Goal: Information Seeking & Learning: Learn about a topic

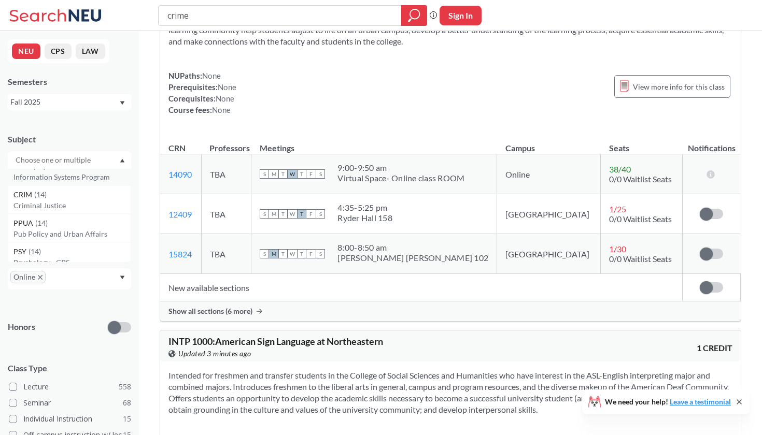
scroll to position [187, 0]
click at [75, 197] on p "Criminal Justice" at bounding box center [71, 201] width 117 height 10
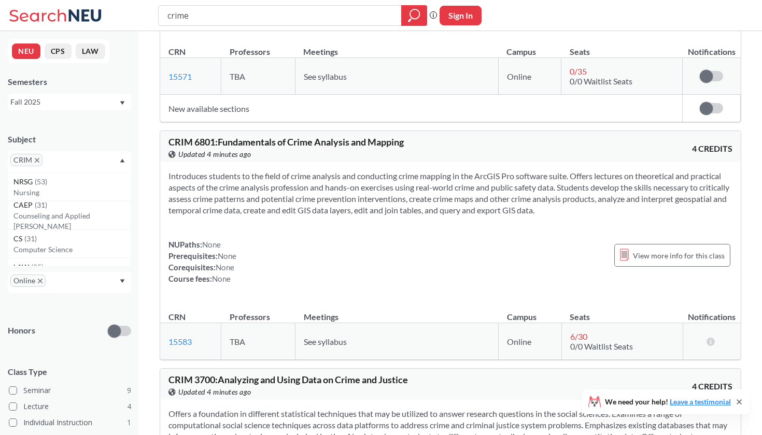
scroll to position [555, 0]
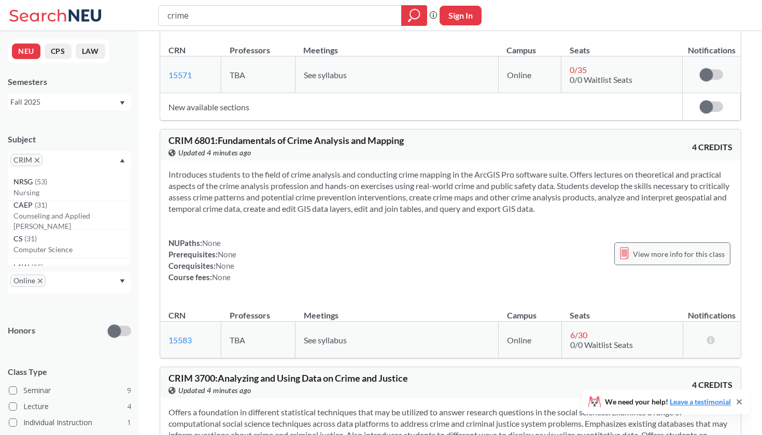
click at [629, 253] on icon at bounding box center [624, 253] width 9 height 12
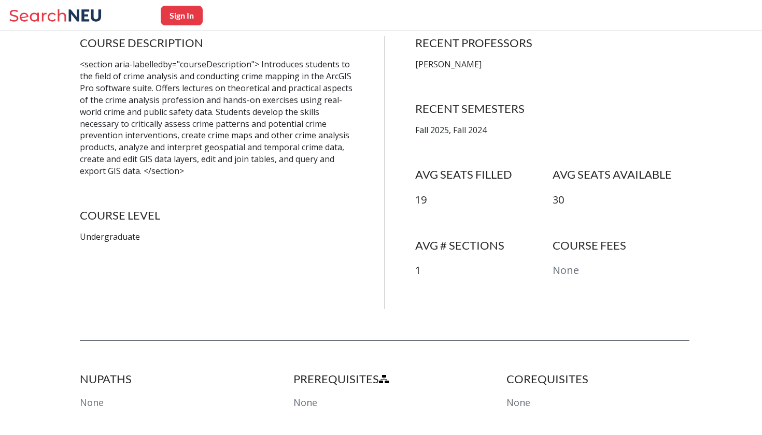
scroll to position [101, 0]
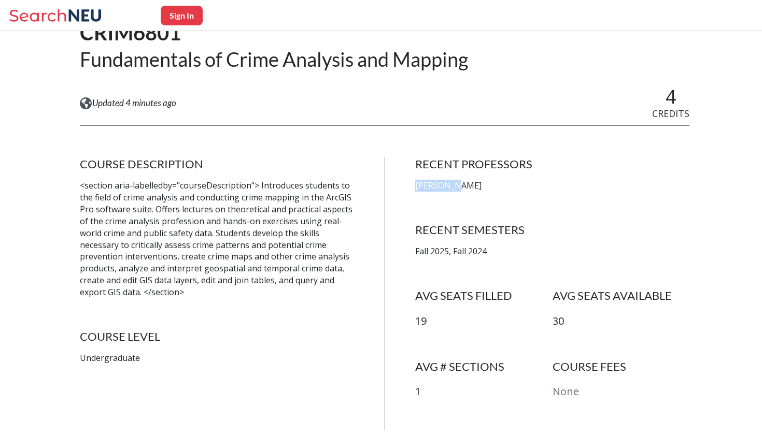
drag, startPoint x: 447, startPoint y: 189, endPoint x: 403, endPoint y: 186, distance: 44.2
click at [403, 186] on div "COURSE DESCRIPTION <section aria-labelledby="courseDescription"> Introduces stu…" at bounding box center [384, 294] width 609 height 274
copy p "[PERSON_NAME]"
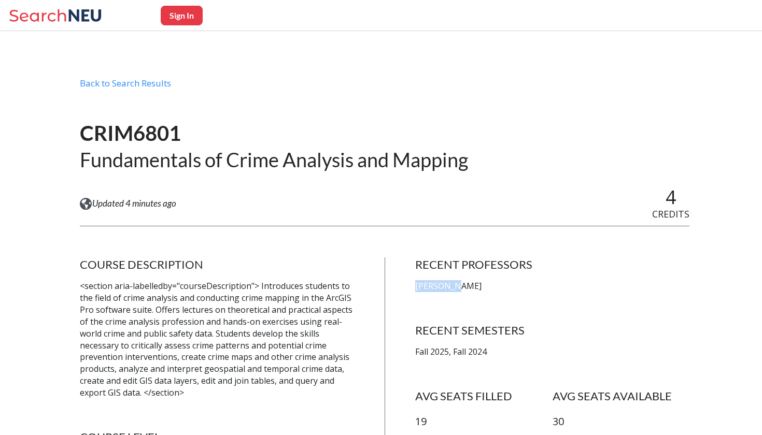
scroll to position [0, 0]
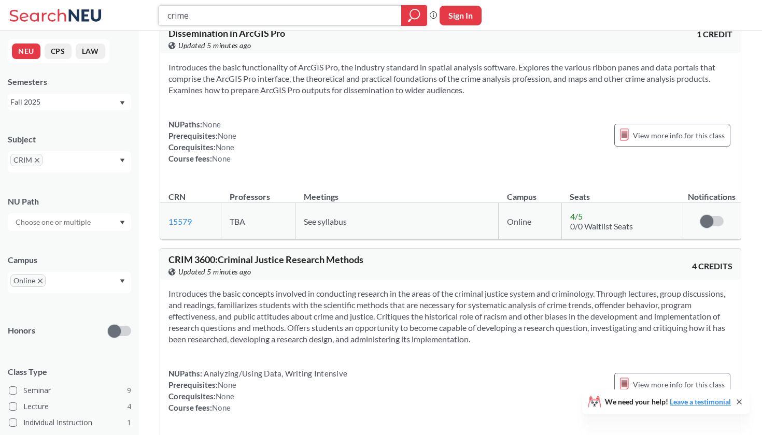
scroll to position [1158, 0]
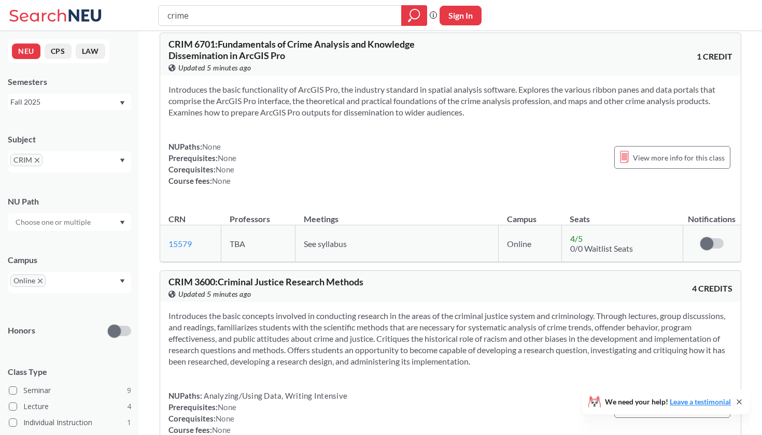
click at [106, 163] on div "CRIM" at bounding box center [69, 161] width 123 height 21
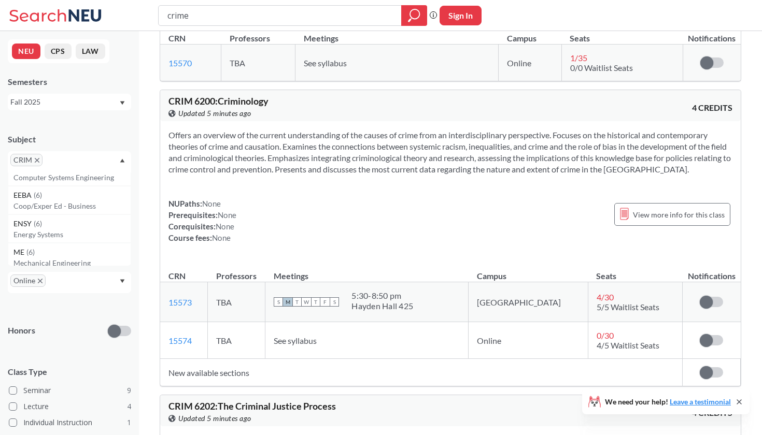
scroll to position [1895, 0]
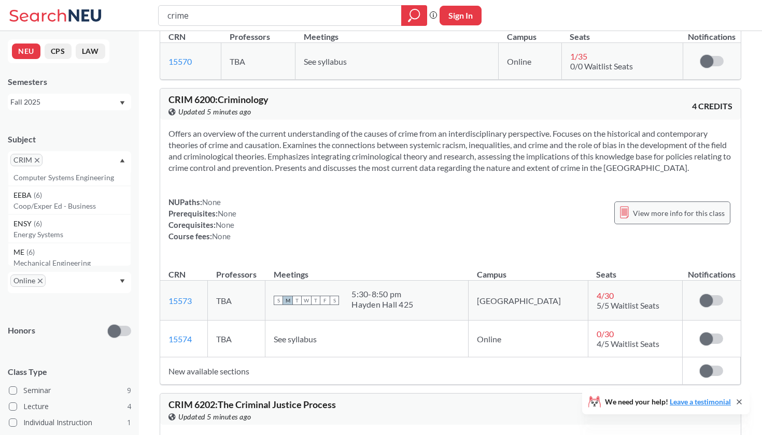
click at [657, 213] on span "View more info for this class" at bounding box center [679, 213] width 92 height 13
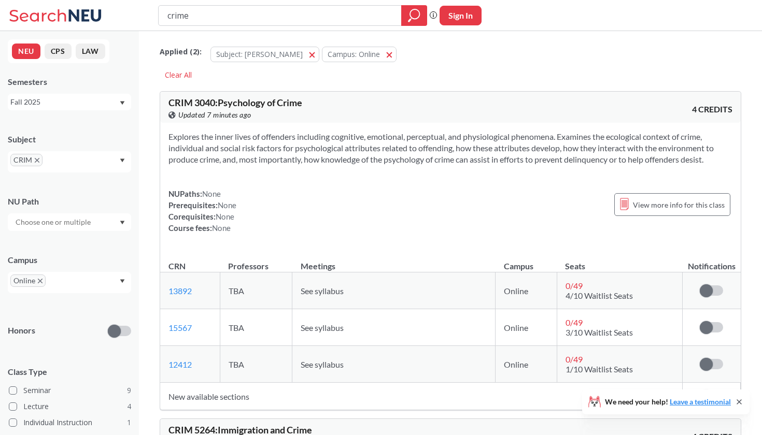
scroll to position [1895, 0]
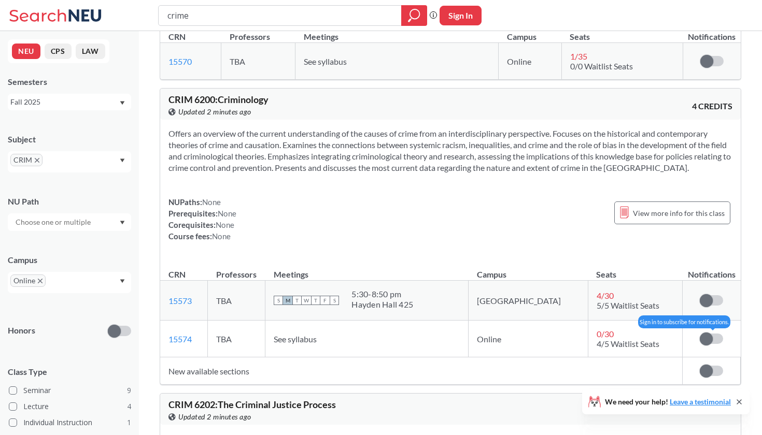
click at [711, 344] on label at bounding box center [711, 339] width 23 height 10
click at [700, 334] on input "checkbox" at bounding box center [700, 334] width 0 height 0
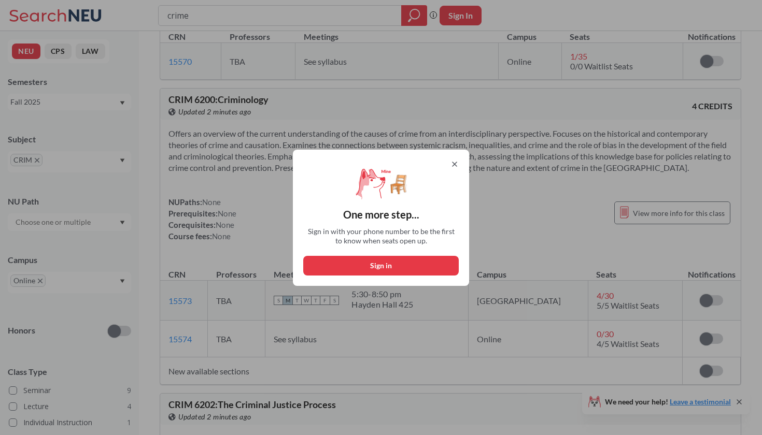
click at [363, 265] on button "Sign in" at bounding box center [380, 266] width 155 height 20
select select "US"
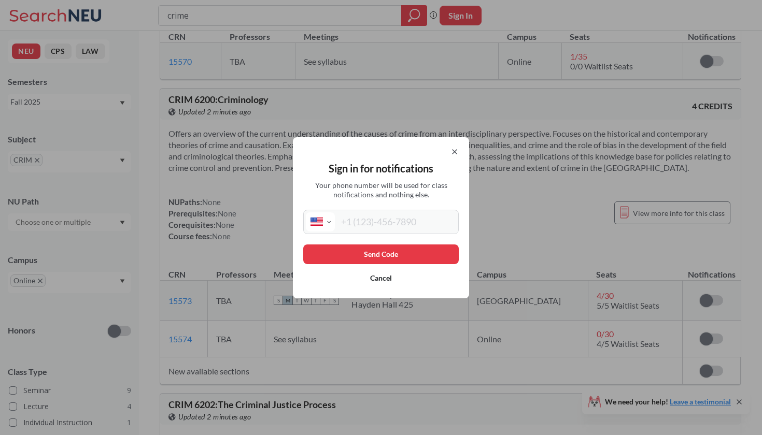
click at [370, 225] on input "tel" at bounding box center [395, 221] width 121 height 19
click at [455, 148] on icon at bounding box center [454, 152] width 8 height 8
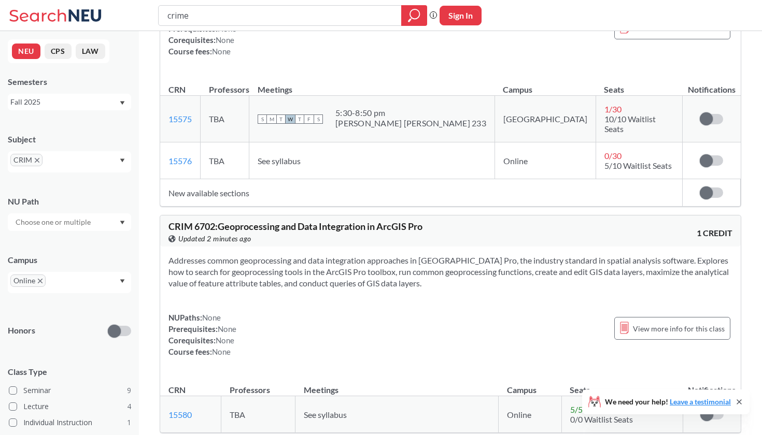
scroll to position [2391, 0]
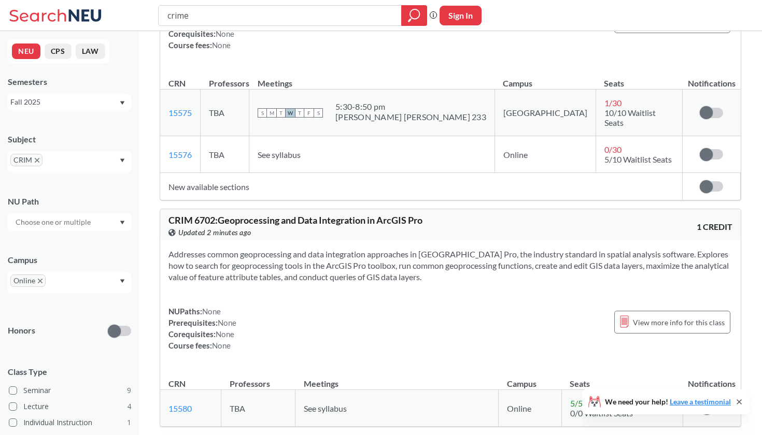
click at [73, 169] on input "text" at bounding box center [60, 164] width 31 height 12
click at [80, 226] on p "Philosophy" at bounding box center [71, 226] width 117 height 10
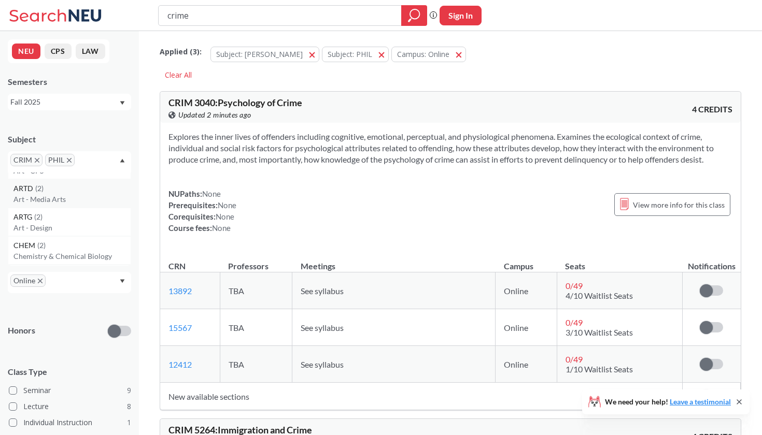
scroll to position [2038, 0]
click at [81, 209] on p "Art - Media Arts" at bounding box center [71, 207] width 117 height 10
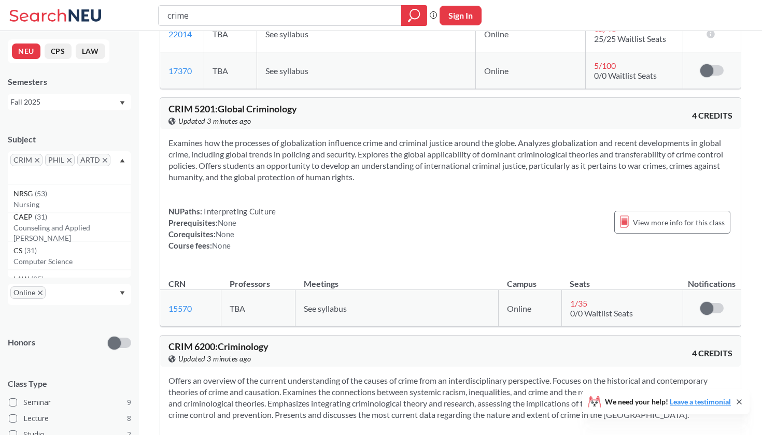
scroll to position [3337, 0]
click at [644, 223] on span "View more info for this class" at bounding box center [679, 222] width 92 height 13
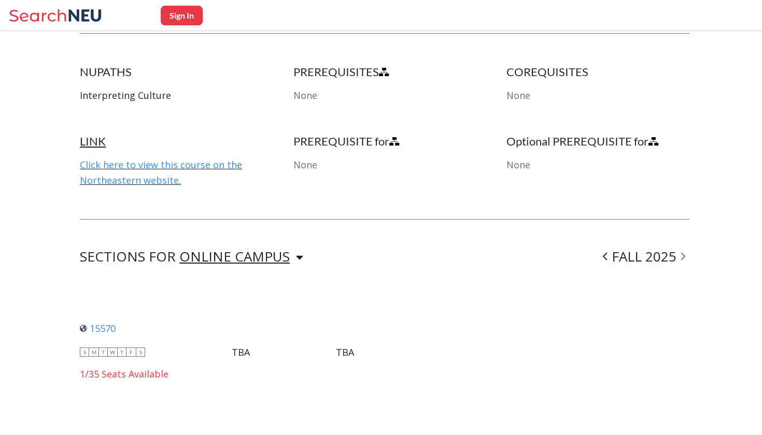
scroll to position [553, 0]
click at [179, 163] on link "Click here to view this course on the Northeastern website." at bounding box center [161, 173] width 162 height 28
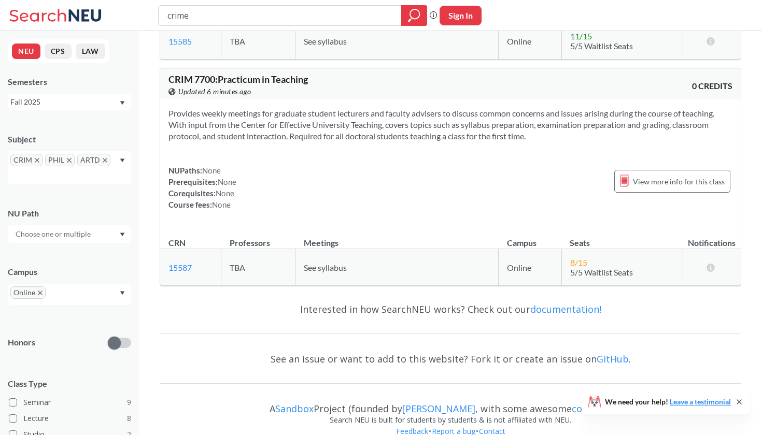
scroll to position [5138, 0]
click at [103, 162] on icon "X to remove pill" at bounding box center [105, 160] width 5 height 5
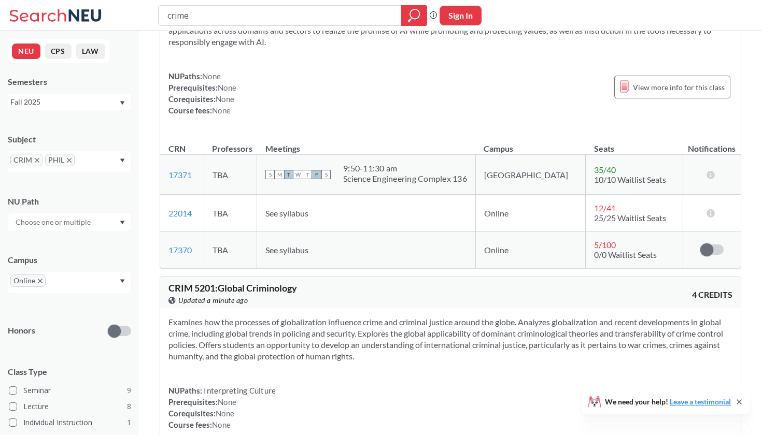
click at [100, 167] on input "text" at bounding box center [92, 164] width 31 height 12
